Goal: Task Accomplishment & Management: Use online tool/utility

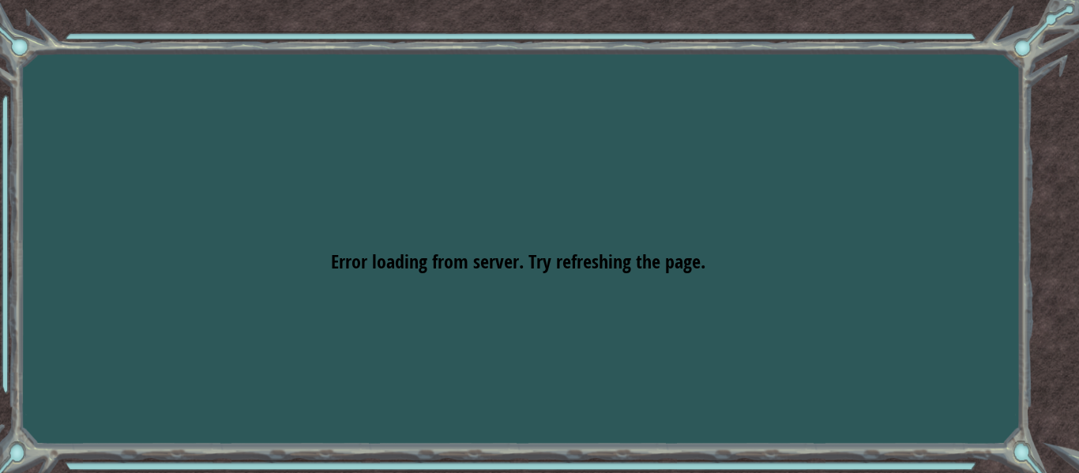
click at [459, 164] on div "Goals Error loading from server. Try refreshing the page. You'll need to join a…" at bounding box center [539, 236] width 1079 height 473
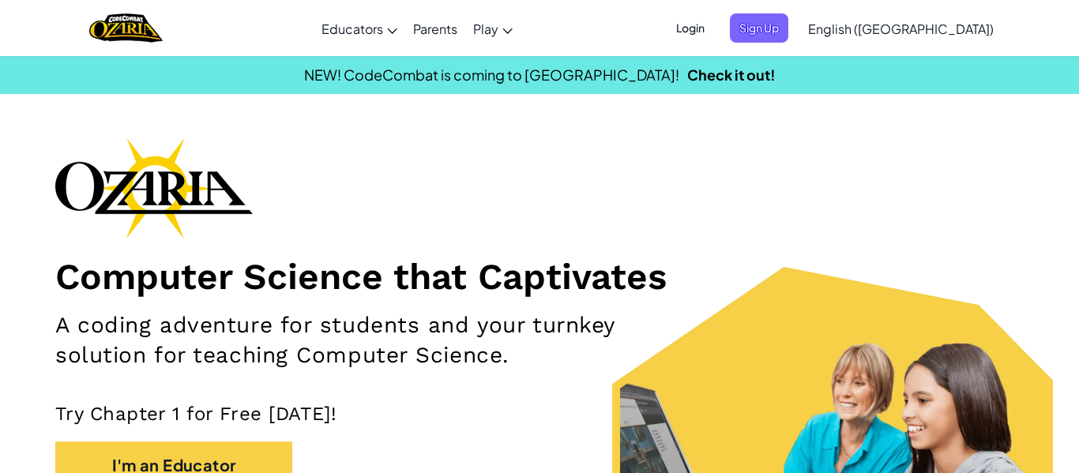
click at [714, 39] on span "Login" at bounding box center [690, 27] width 47 height 29
